Goal: Find specific page/section: Find specific page/section

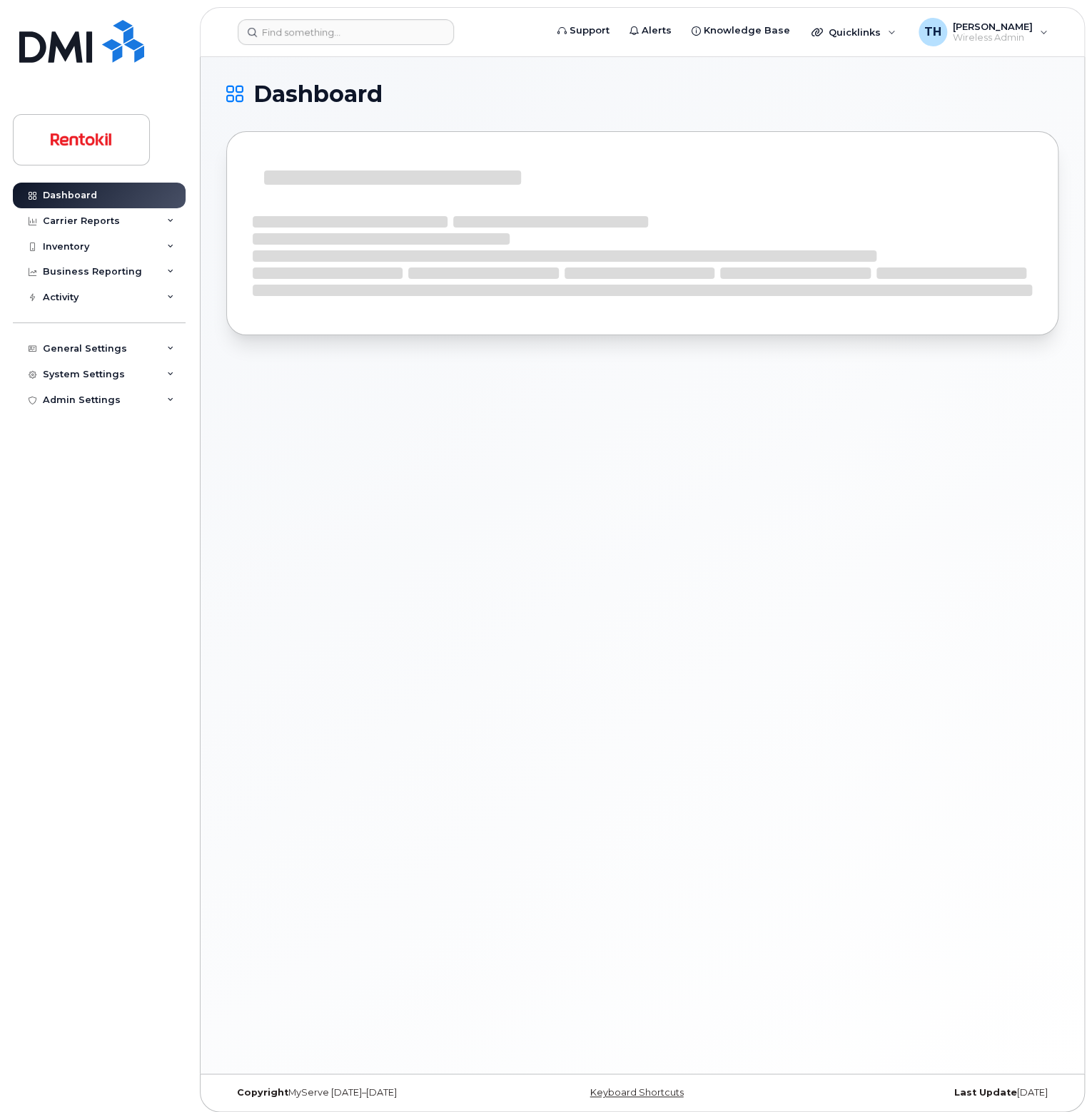
click at [331, 47] on header "Support Alerts Knowledge Base Quicklinks Suspend / Cancel Device Change SIM Car…" at bounding box center [642, 32] width 885 height 50
click at [342, 32] on input at bounding box center [346, 32] width 216 height 26
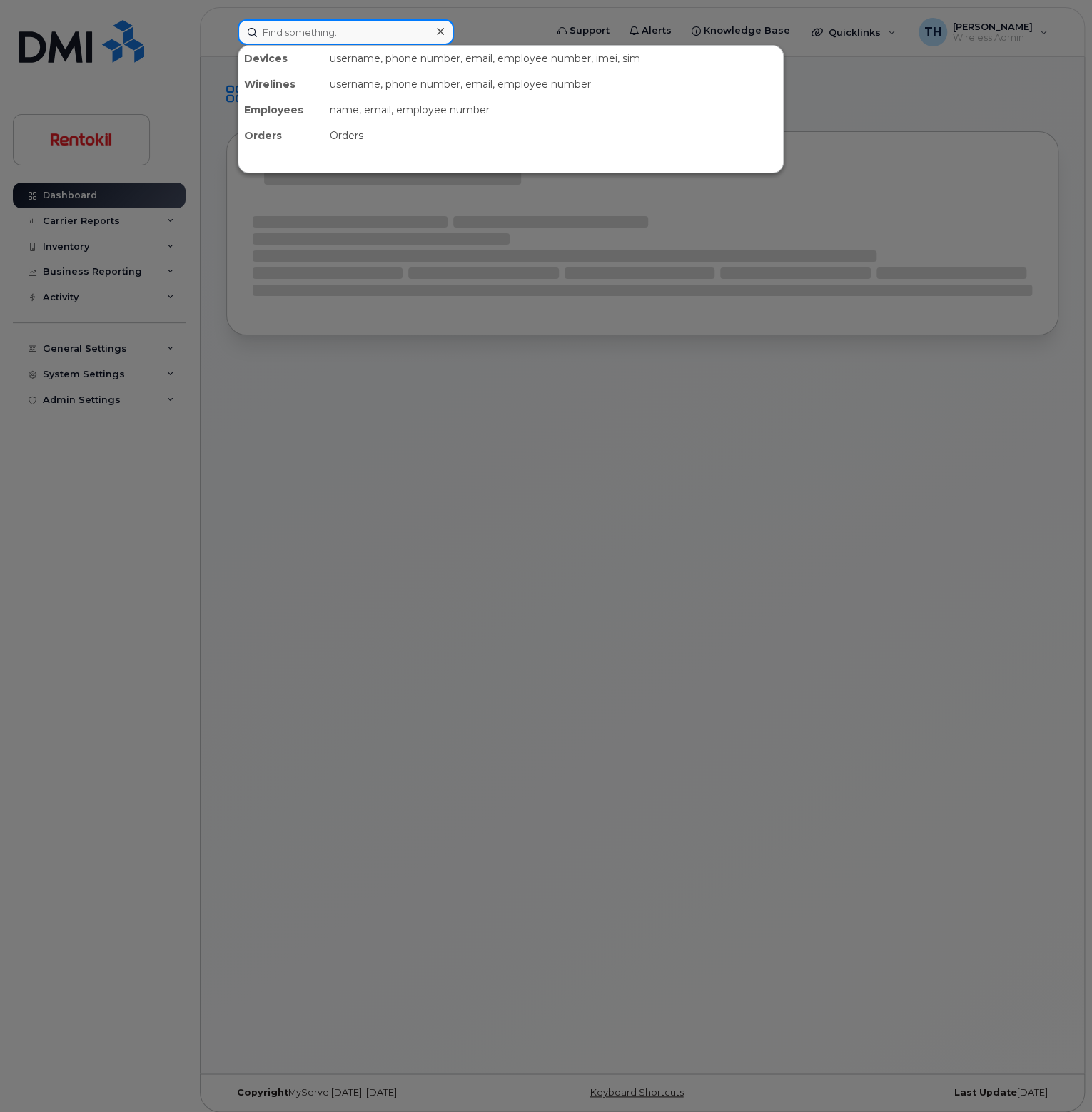
paste input "External IT Support - NA"
click at [370, 34] on input "External IT Support - NA" at bounding box center [346, 32] width 216 height 26
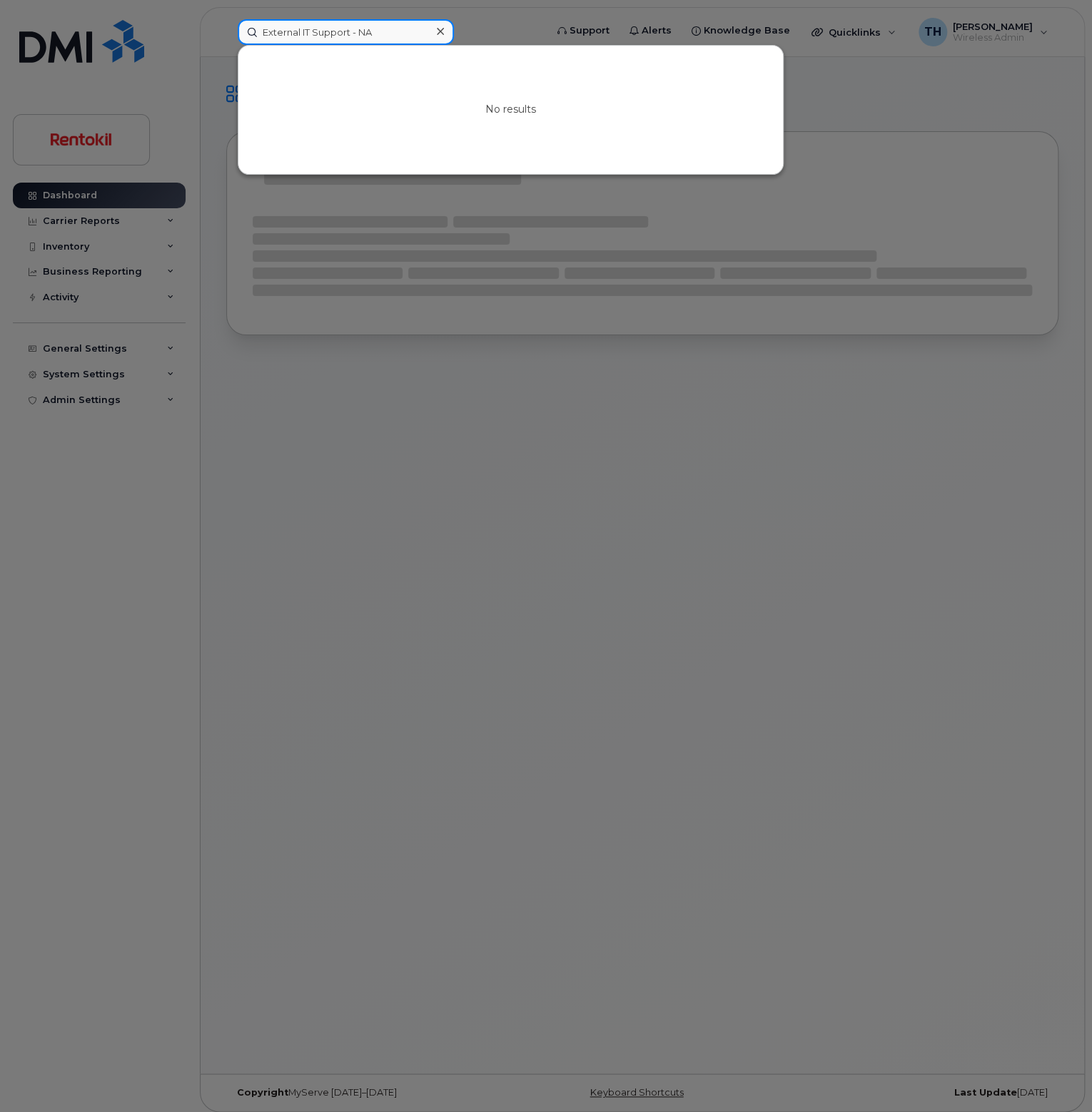
click at [368, 32] on input "External IT Support - NA" at bounding box center [346, 32] width 216 height 26
paste input "314 818 4694"
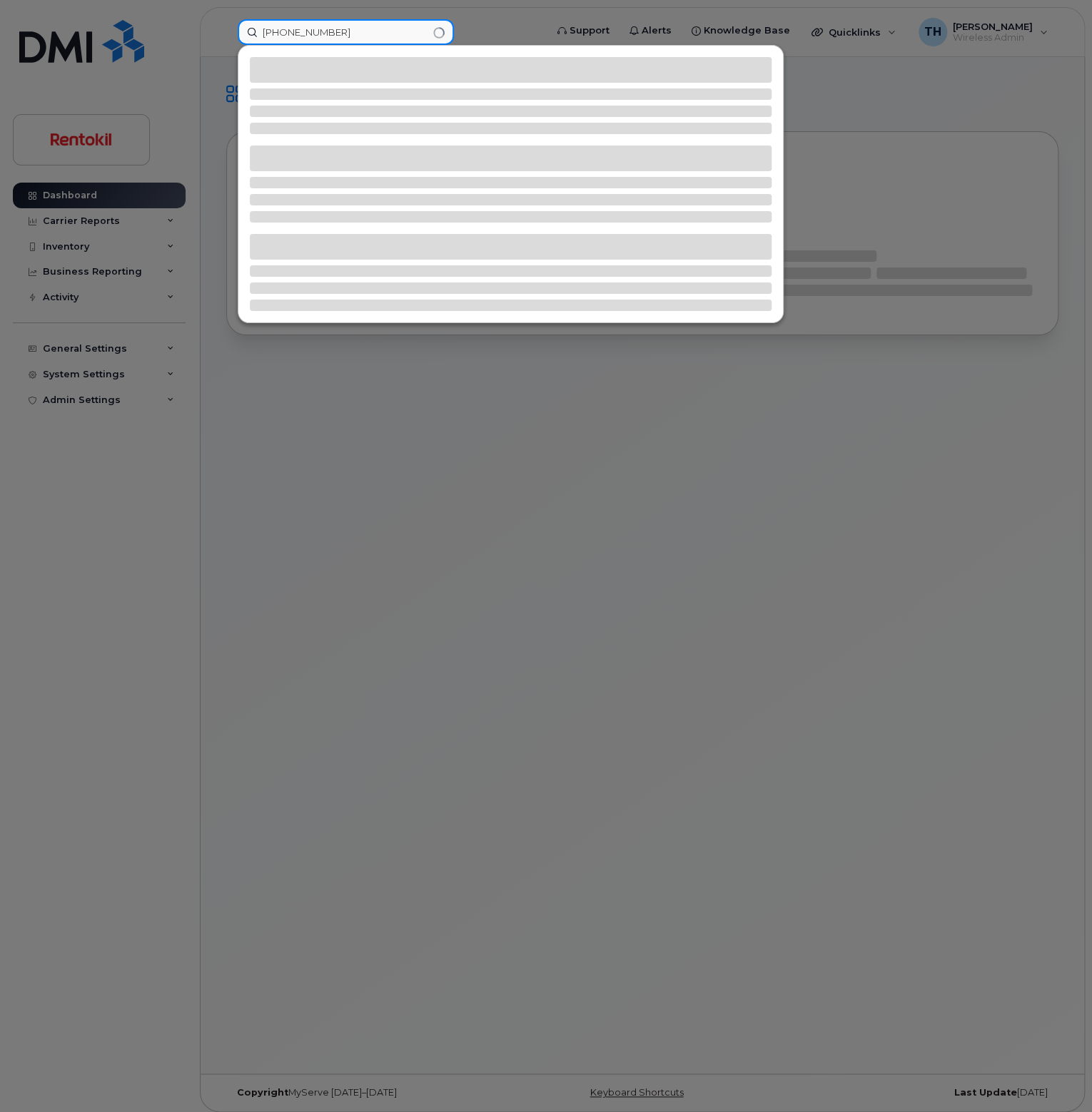
click at [368, 32] on input "314 818 4694" at bounding box center [346, 32] width 216 height 26
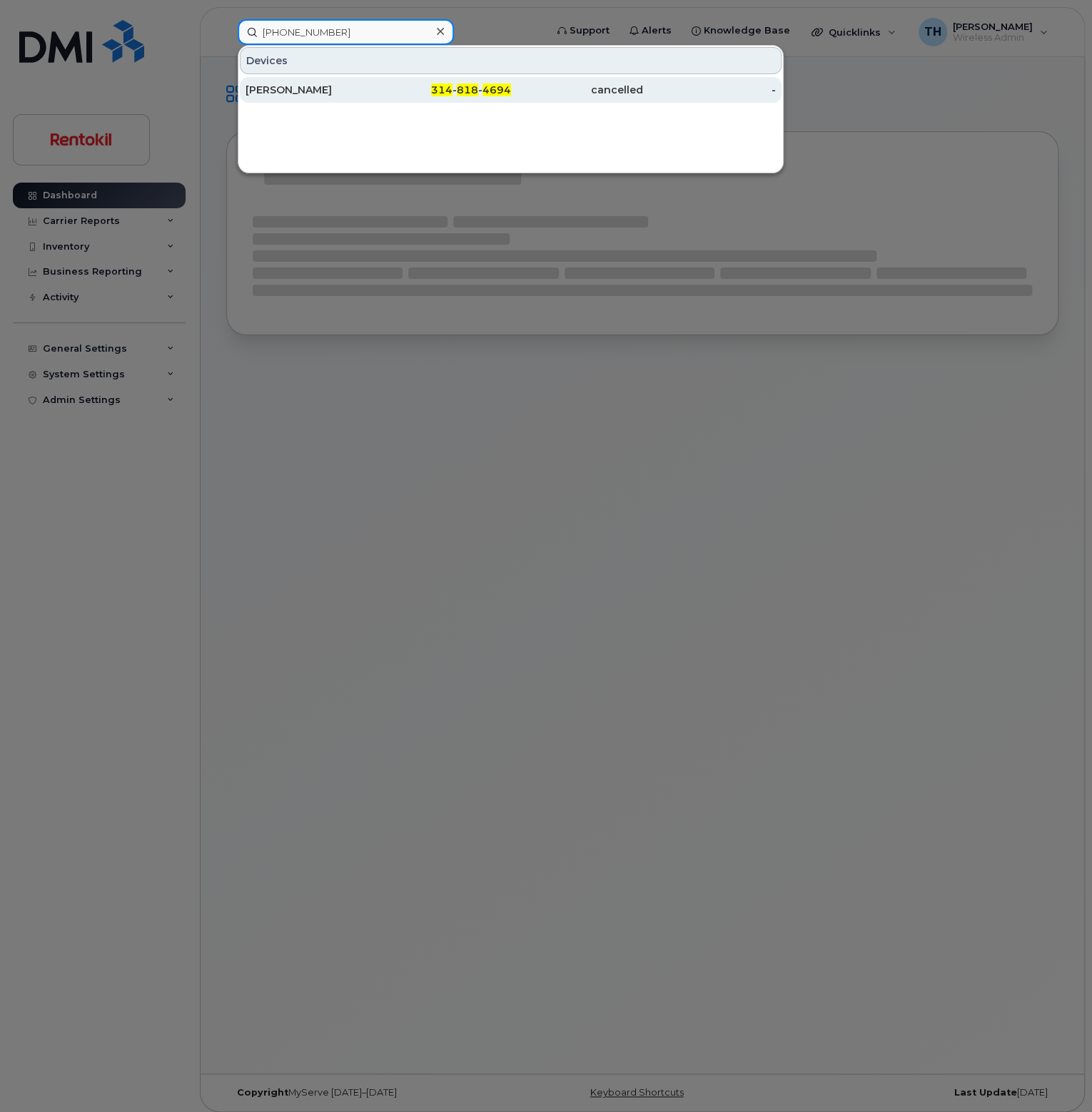
type input "314 818 4694"
click at [354, 83] on div "CHAD SERGENT" at bounding box center [311, 89] width 133 height 14
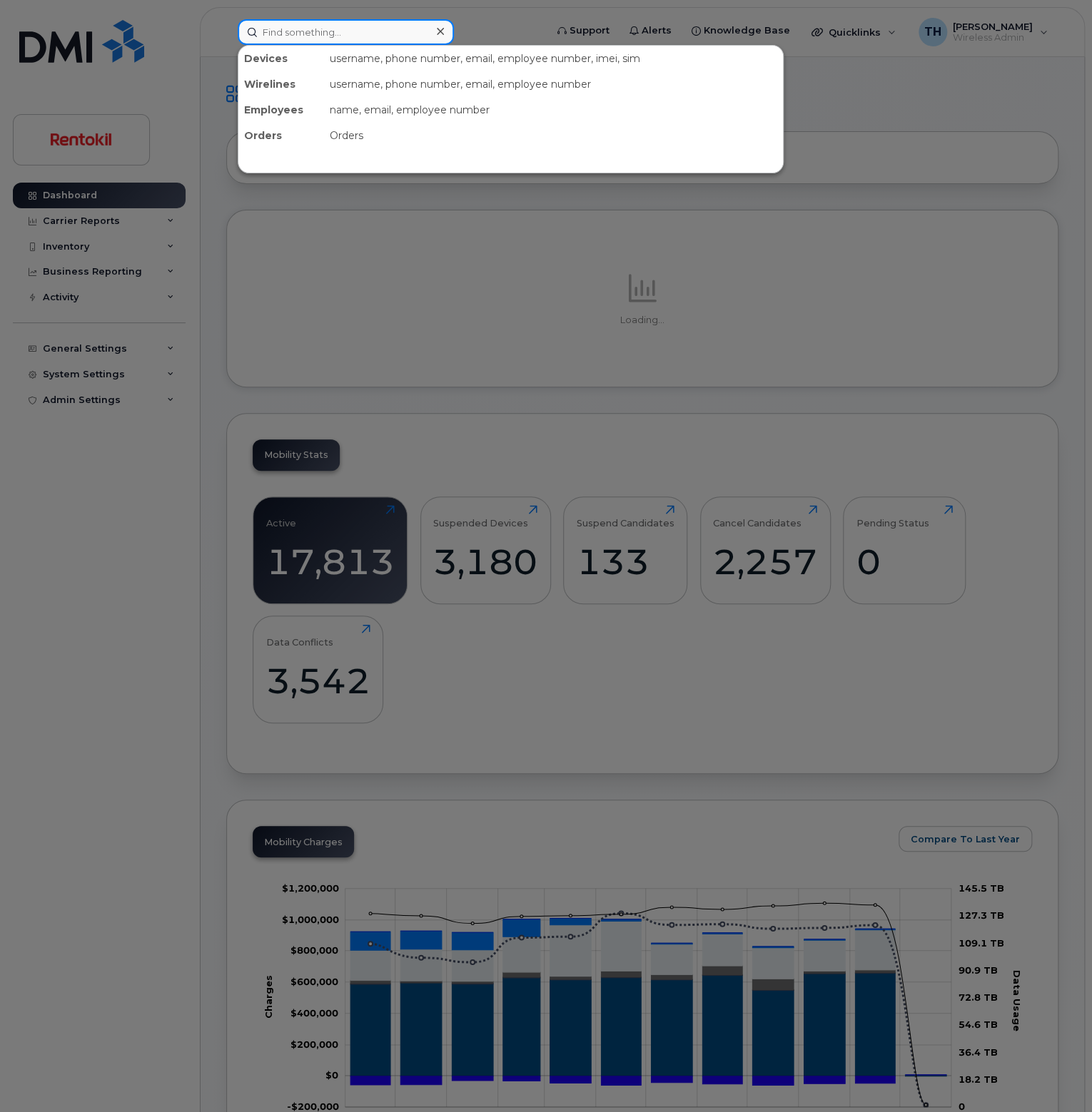
click at [399, 36] on input at bounding box center [346, 32] width 216 height 26
paste input "863-373-2218"
click at [399, 36] on input "863-373-2218" at bounding box center [346, 32] width 216 height 26
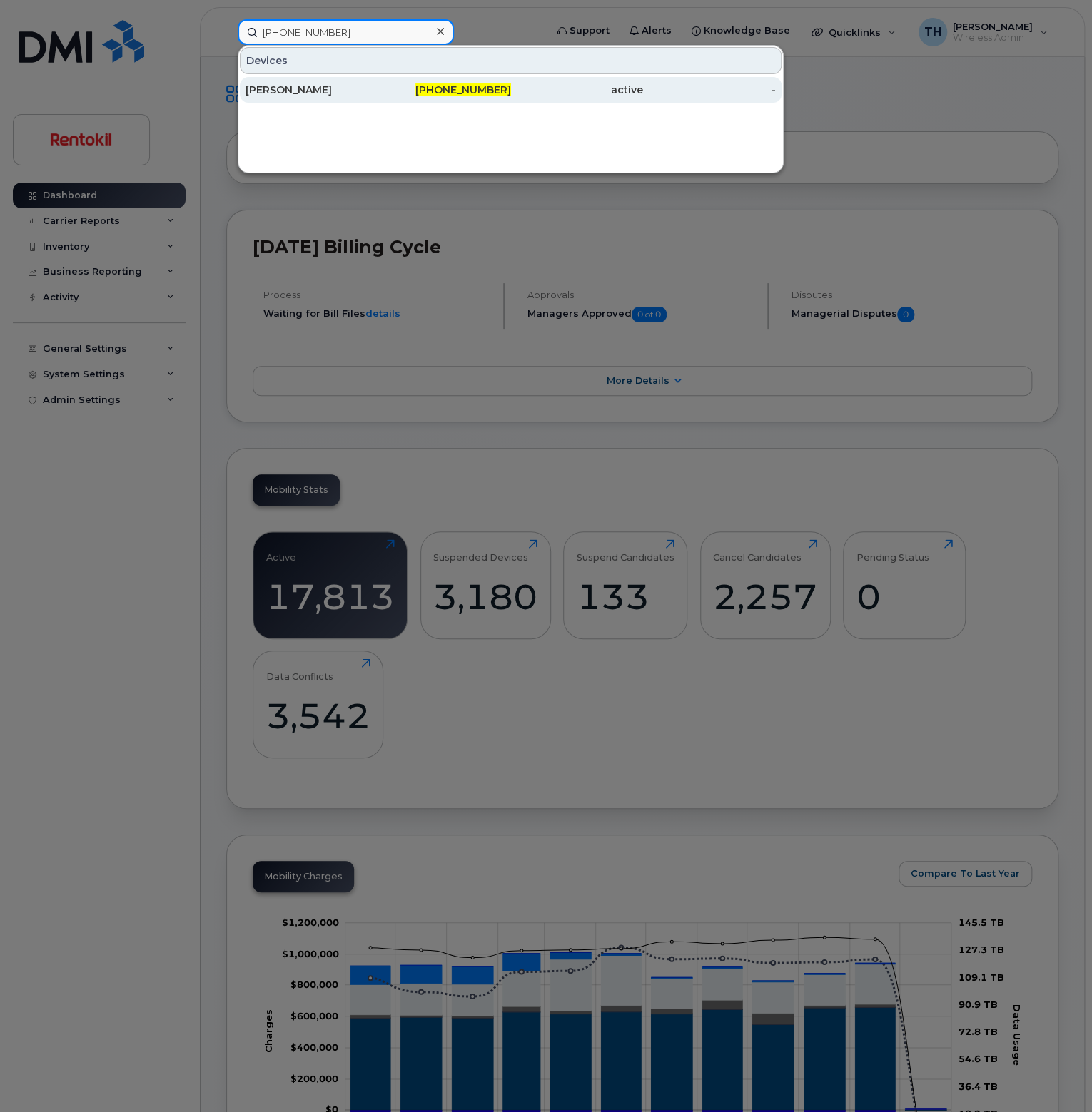
type input "863-373-2218"
click at [352, 95] on div "[PERSON_NAME]" at bounding box center [311, 89] width 133 height 14
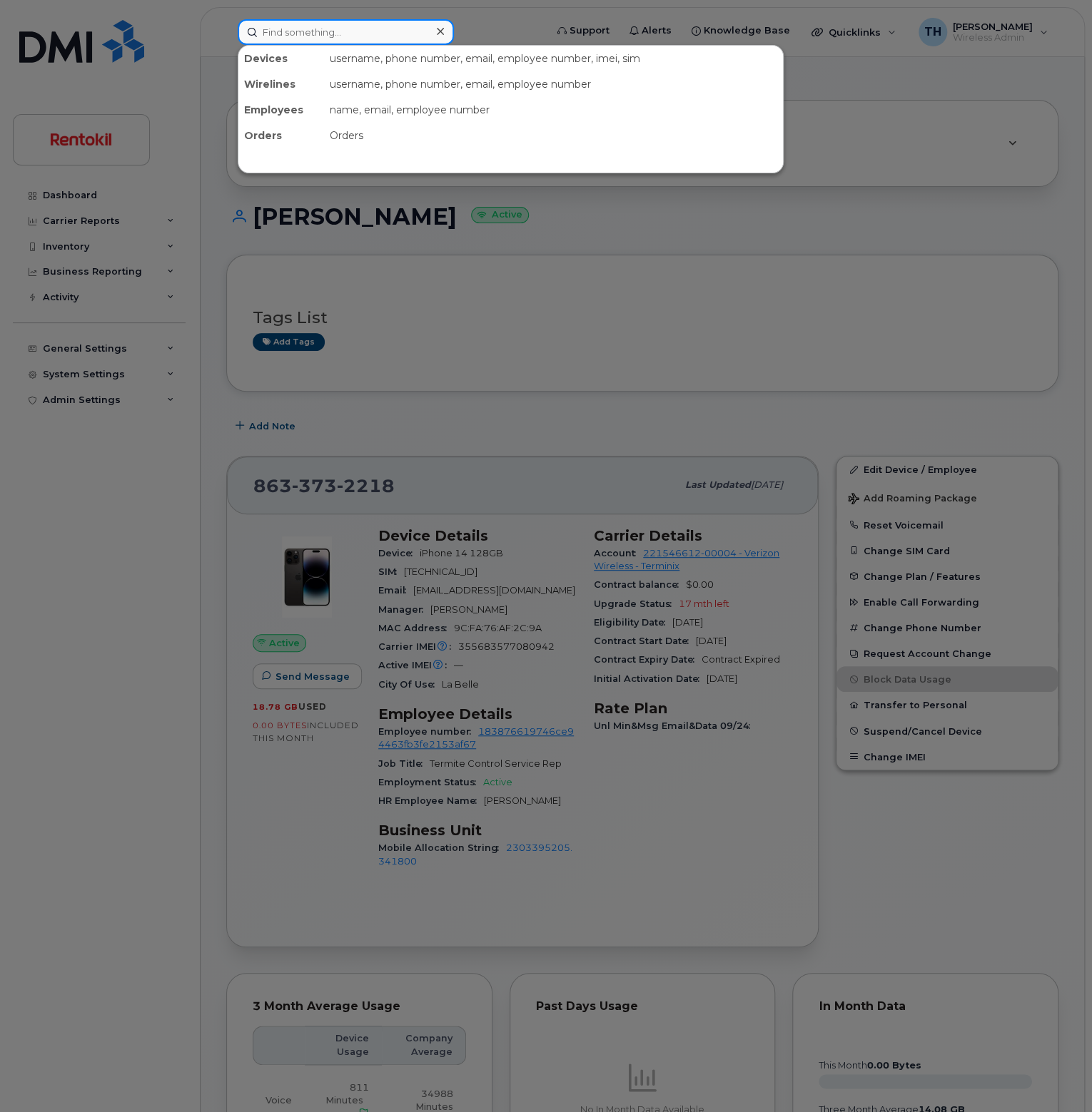
click at [322, 33] on input at bounding box center [346, 32] width 216 height 26
type input "5"
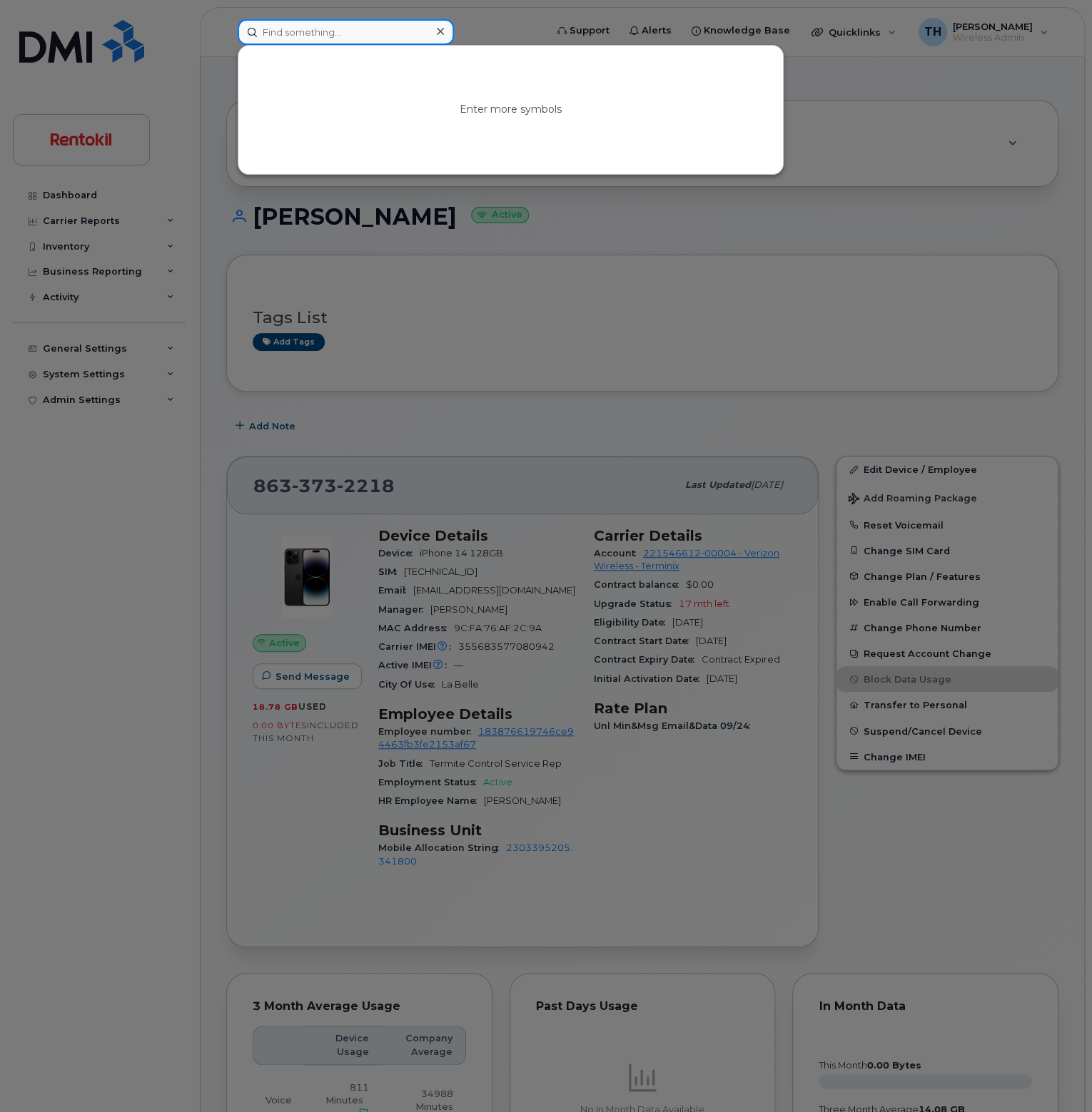
type input "4"
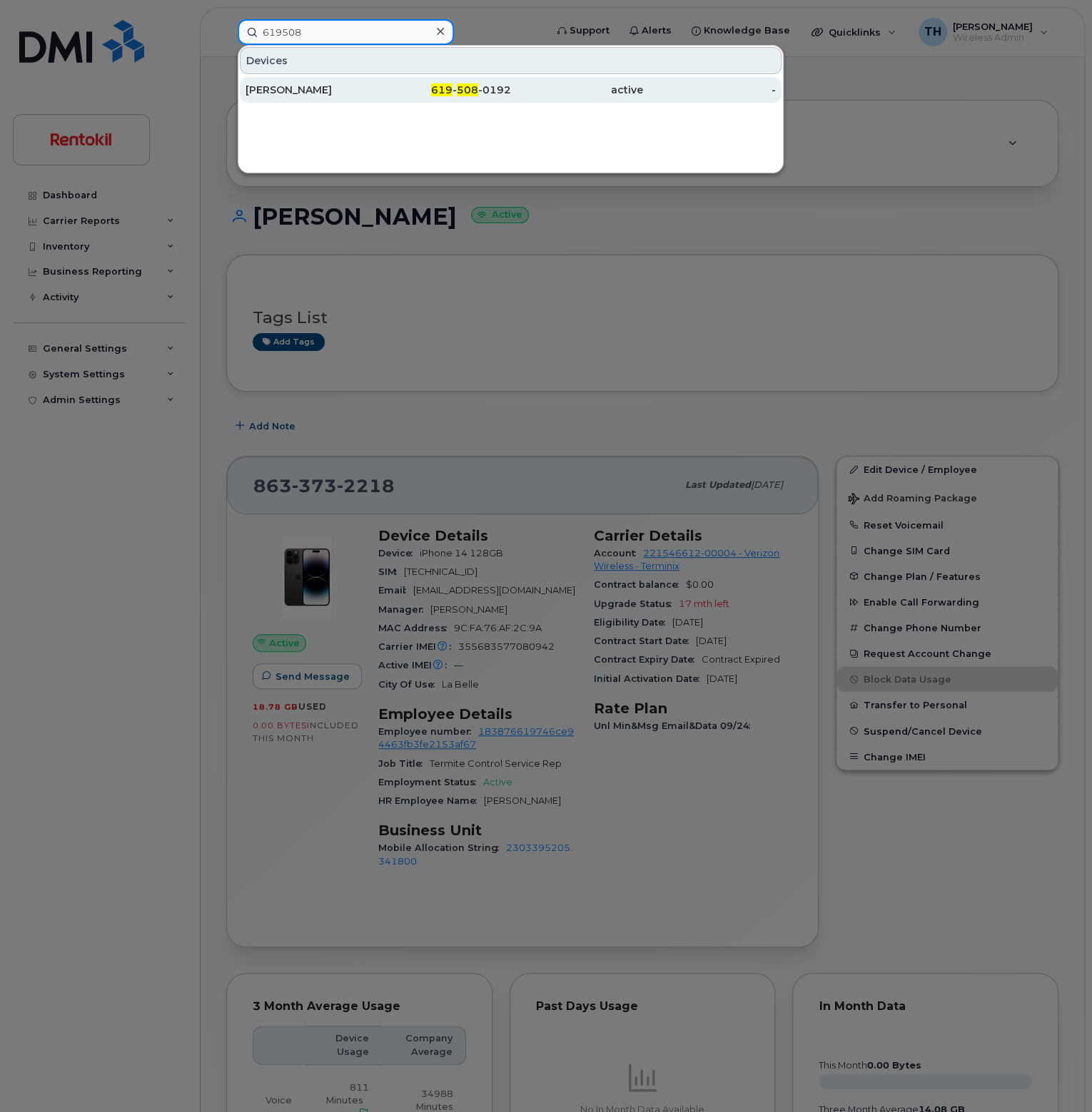
type input "619508"
click at [356, 95] on div "JESSIE THORSTEINSON" at bounding box center [311, 89] width 133 height 14
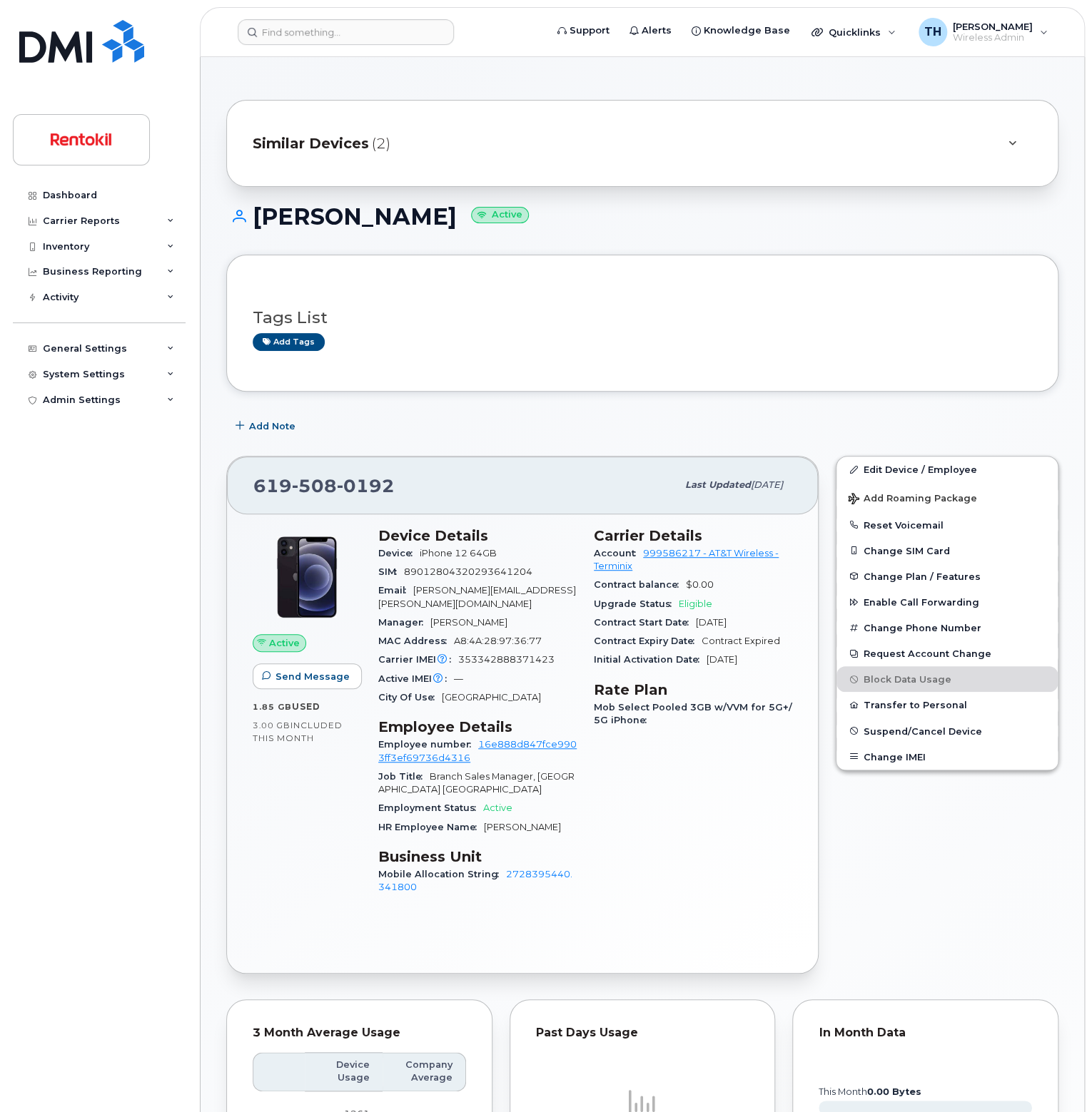
click at [334, 13] on header "Support Alerts Knowledge Base Quicklinks Suspend / Cancel Device Change SIM Car…" at bounding box center [642, 32] width 885 height 50
click at [348, 43] on input at bounding box center [346, 32] width 216 height 26
paste input "[PHONE_NUMBER]"
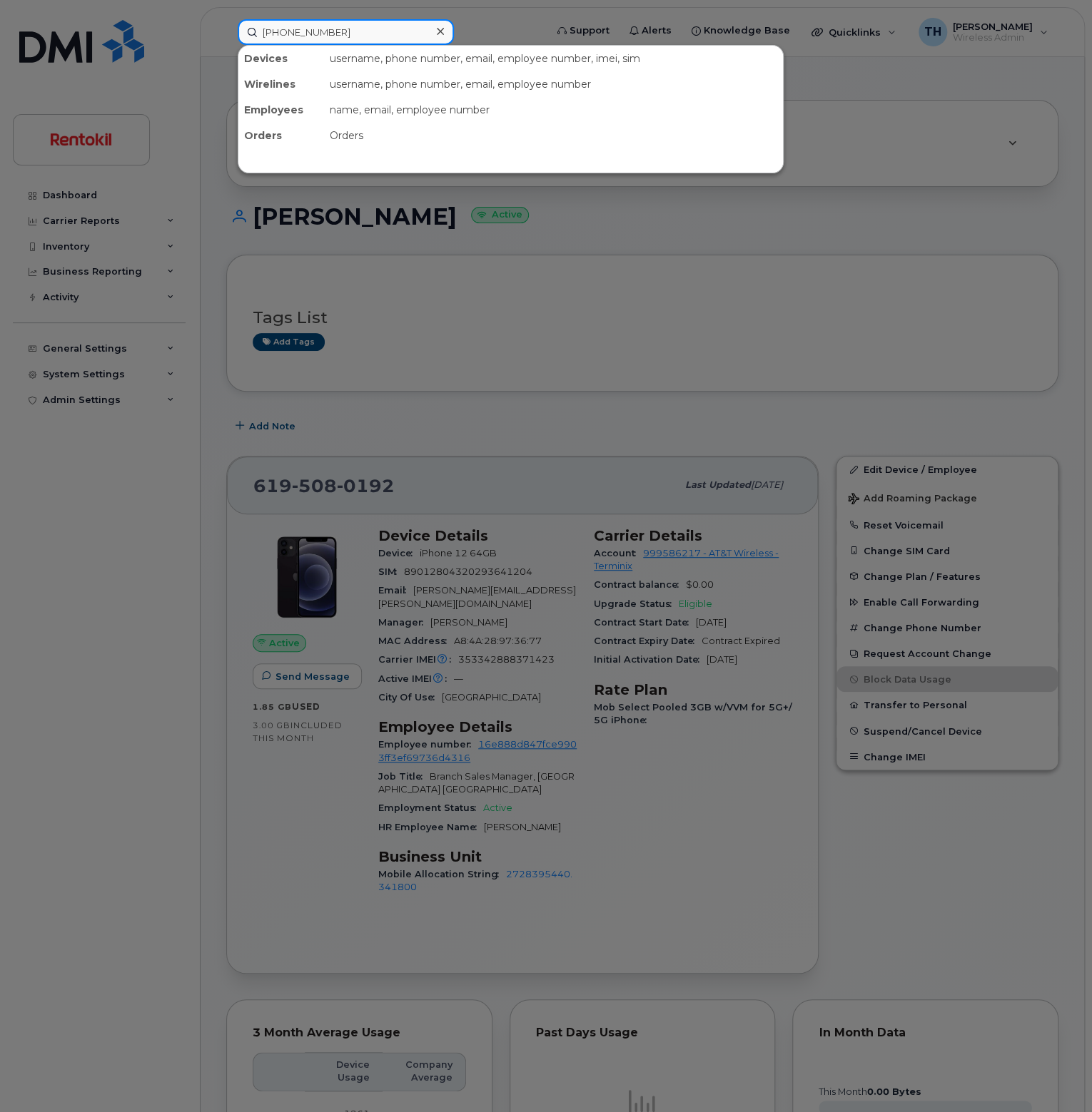
click at [400, 33] on input "[PHONE_NUMBER]" at bounding box center [346, 32] width 216 height 26
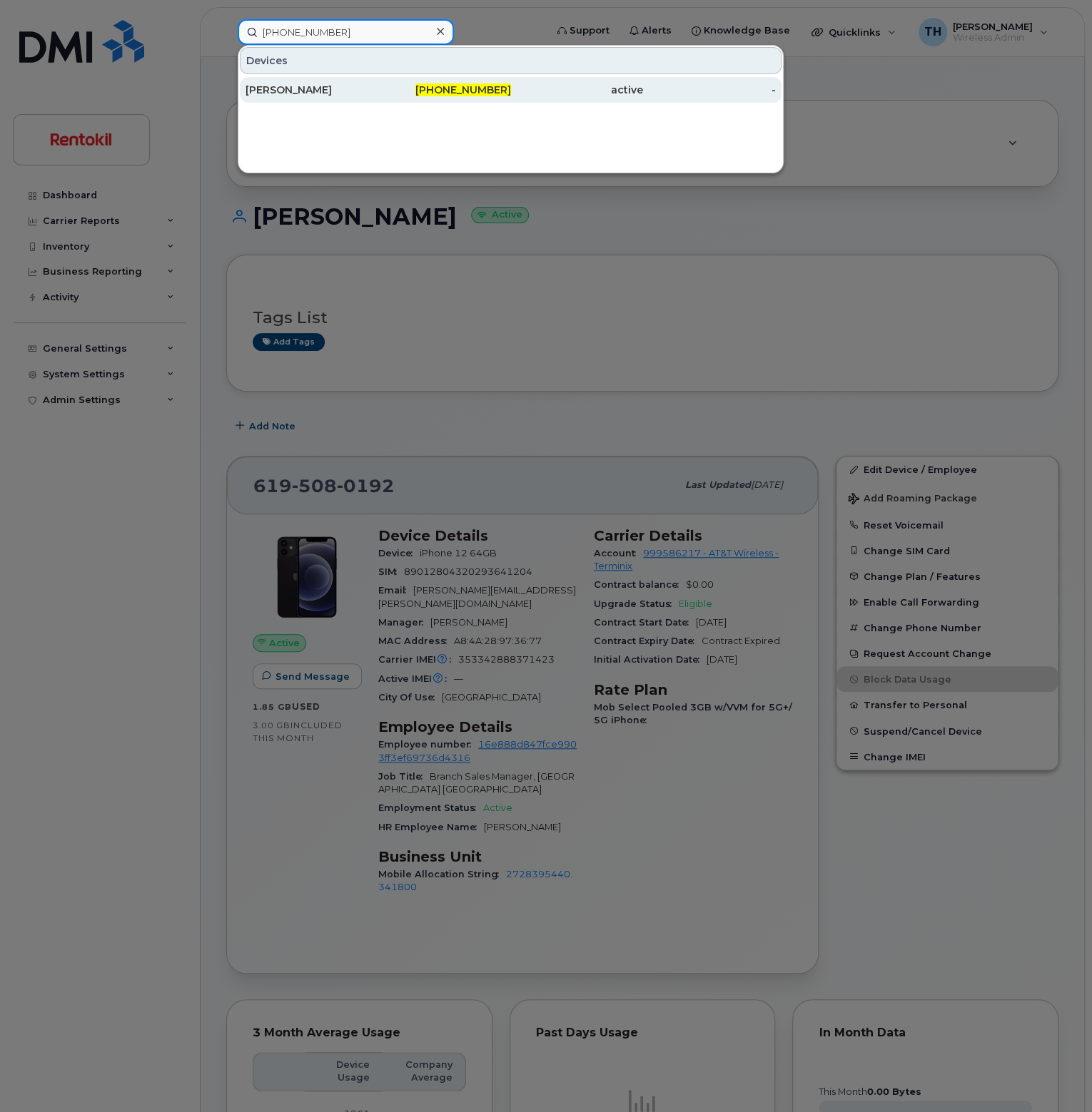
type input "[PHONE_NUMBER]"
click at [402, 82] on div "[PHONE_NUMBER]" at bounding box center [444, 89] width 133 height 26
